Goal: Task Accomplishment & Management: Manage account settings

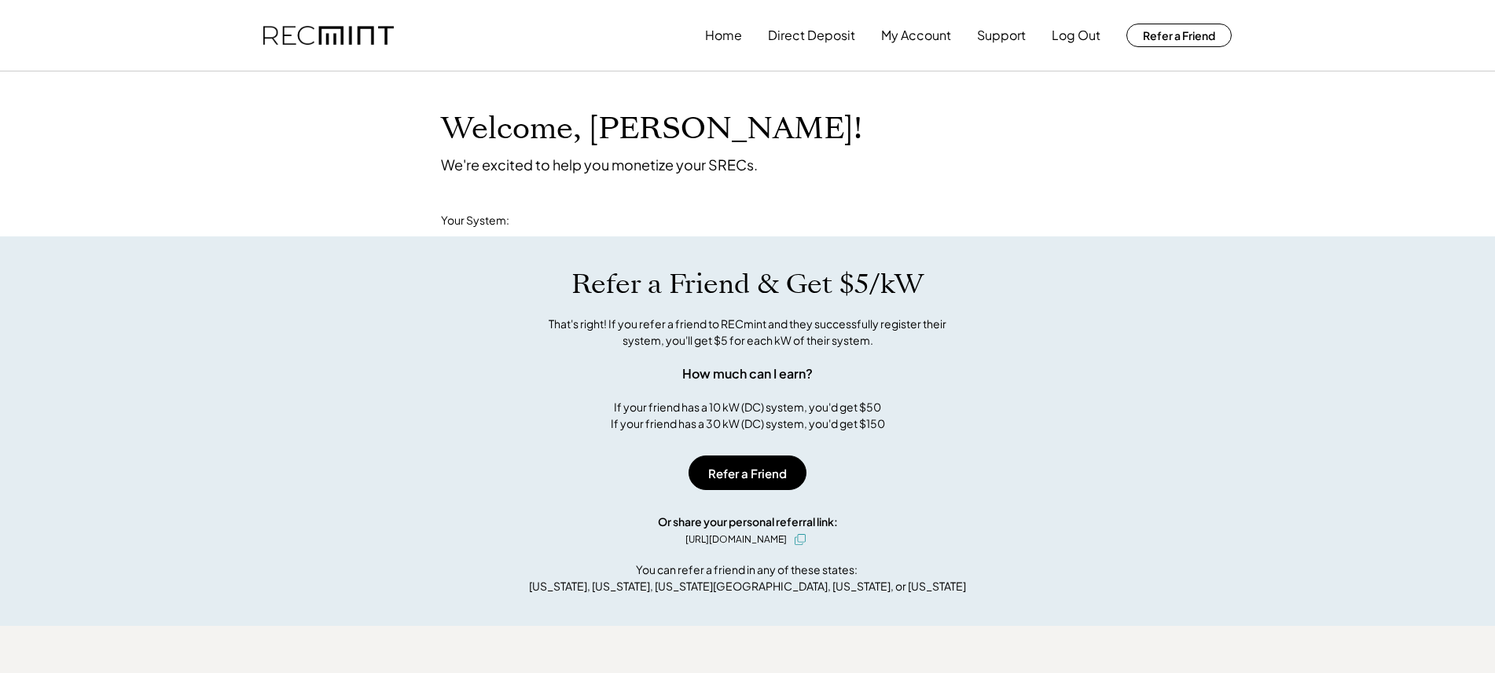
click at [772, 420] on div "If your friend has a 10 kW (DC) system, you'd get $50 If your friend has a 30 k…" at bounding box center [748, 415] width 274 height 33
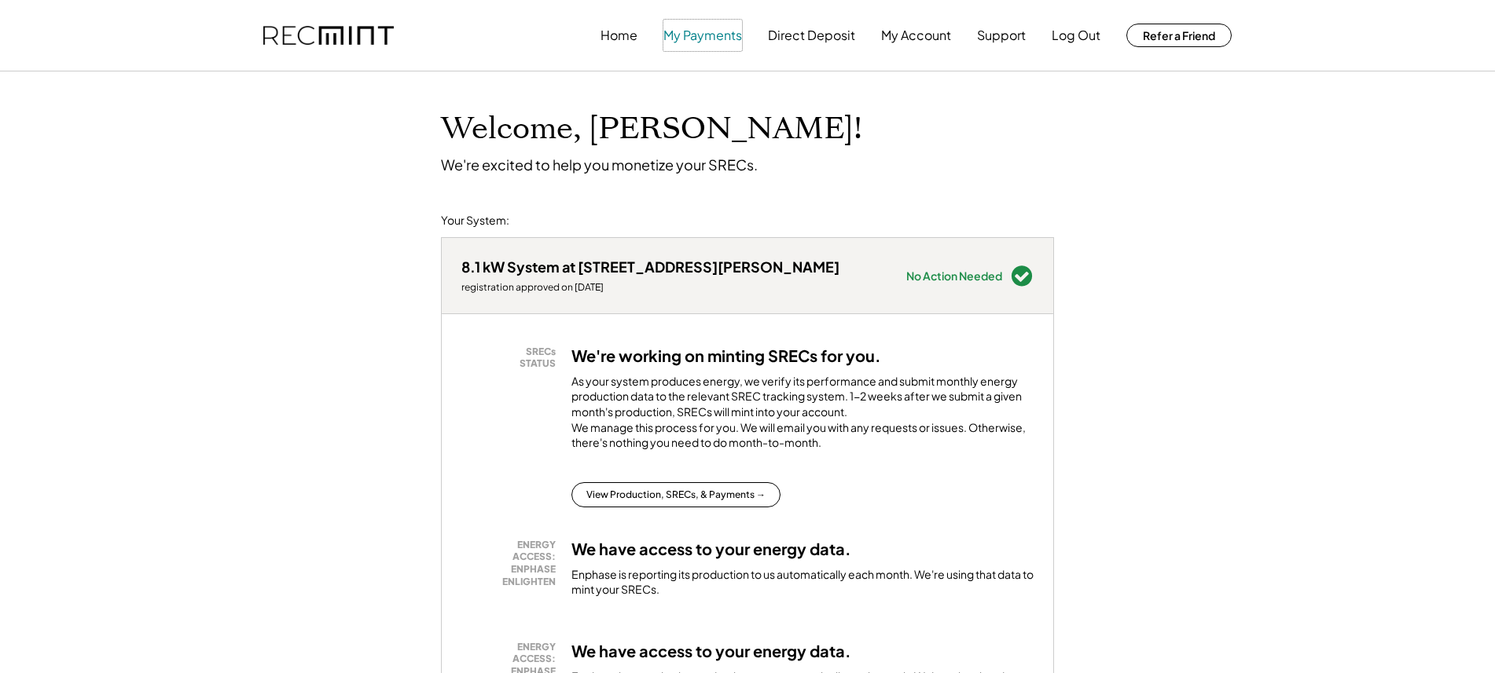
click at [696, 33] on button "My Payments" at bounding box center [702, 35] width 79 height 31
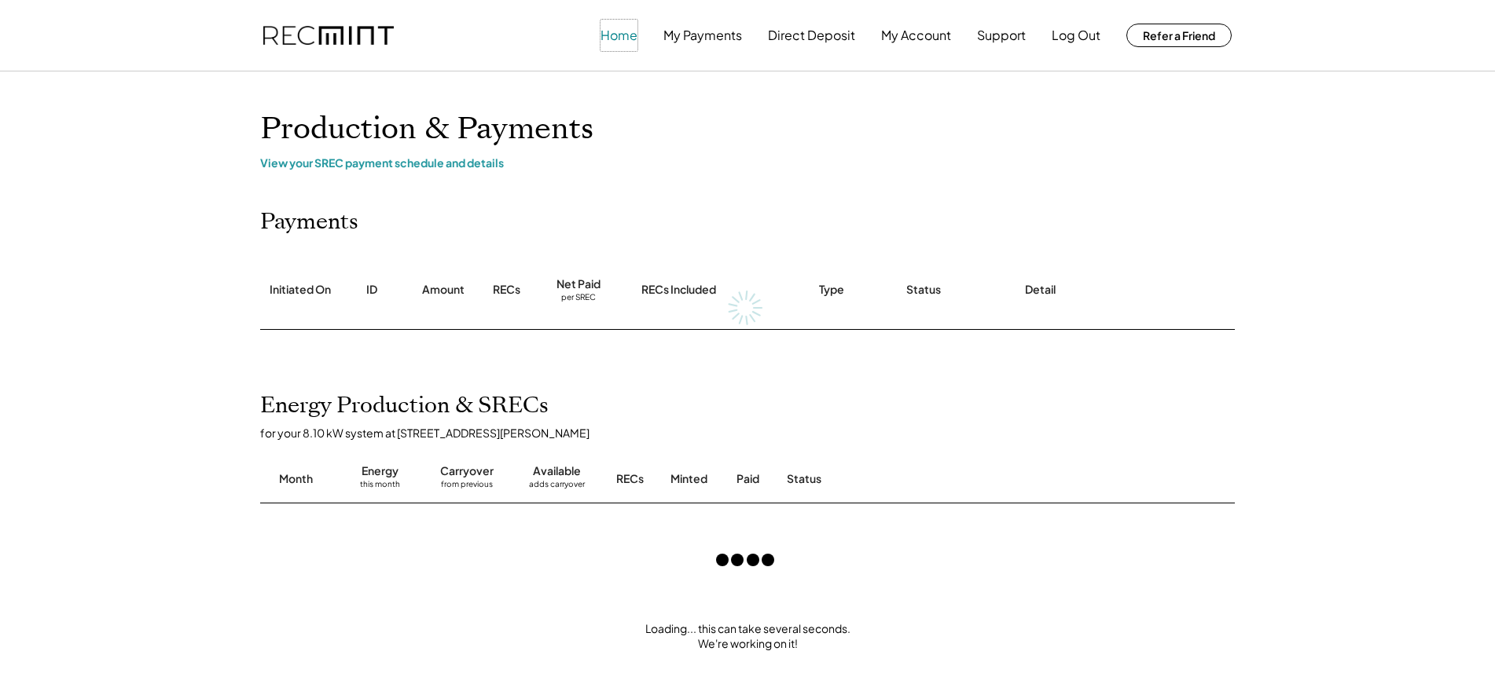
click at [615, 32] on button "Home" at bounding box center [618, 35] width 37 height 31
